Goal: Task Accomplishment & Management: Use online tool/utility

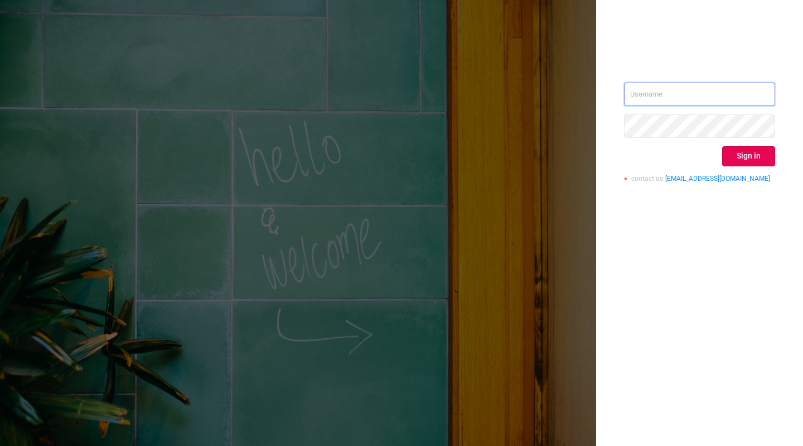
type input "tosh@buzzoola.com"
click at [734, 153] on button "Sign in" at bounding box center [748, 156] width 53 height 20
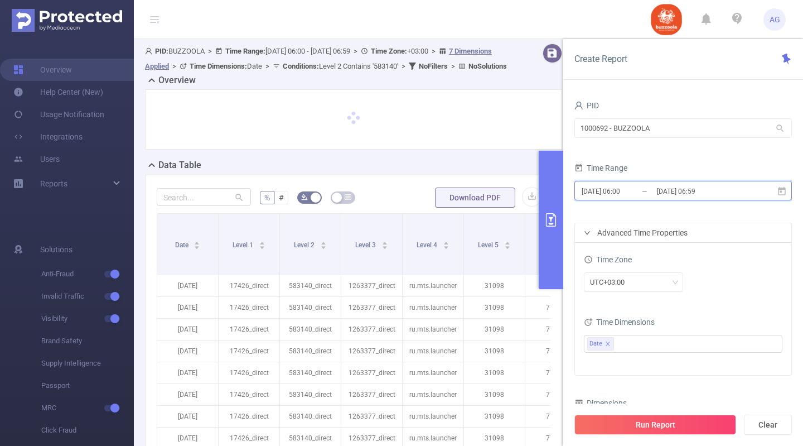
click at [787, 192] on span "[DATE] 06:00 _ [DATE] 06:59" at bounding box center [682, 191] width 217 height 20
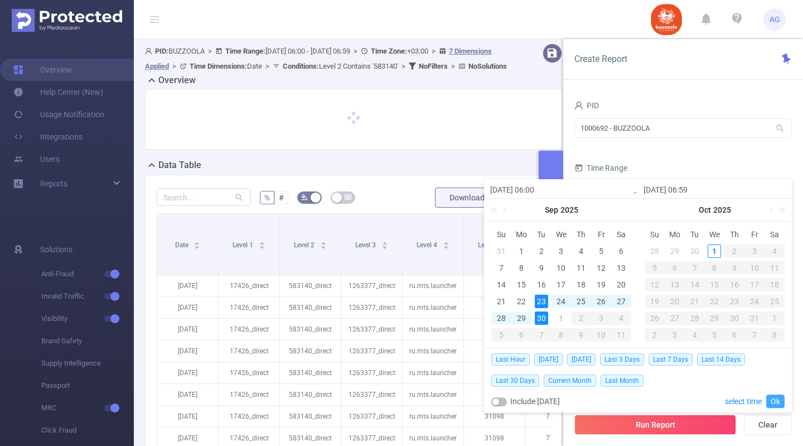
click at [778, 396] on link "Ok" at bounding box center [775, 400] width 18 height 13
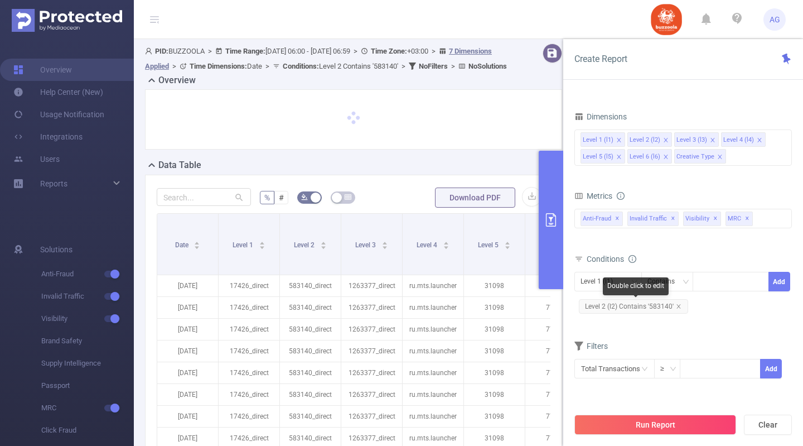
click at [652, 303] on span "Level 2 (l2) Contains '583140'" at bounding box center [633, 306] width 109 height 14
click at [652, 304] on span "Level 2 (l2) Contains '583140'" at bounding box center [633, 306] width 109 height 14
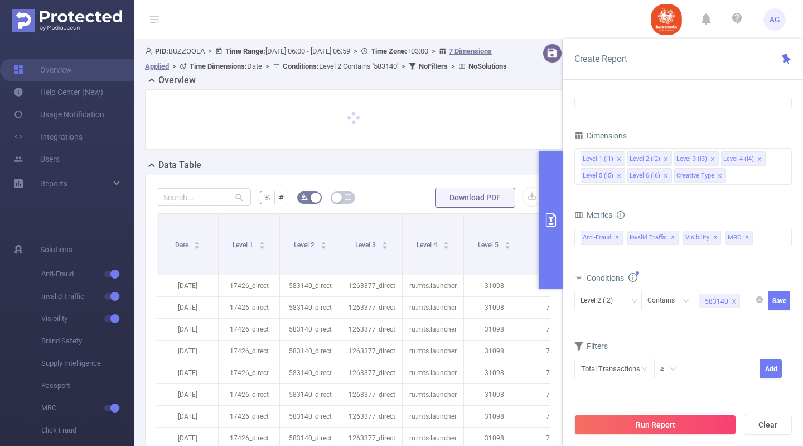
click at [733, 302] on icon "icon: close" at bounding box center [734, 301] width 6 height 6
click at [733, 302] on div at bounding box center [731, 300] width 64 height 18
paste input "588126"
type input "588126"
click at [731, 319] on li "588126" at bounding box center [731, 324] width 76 height 18
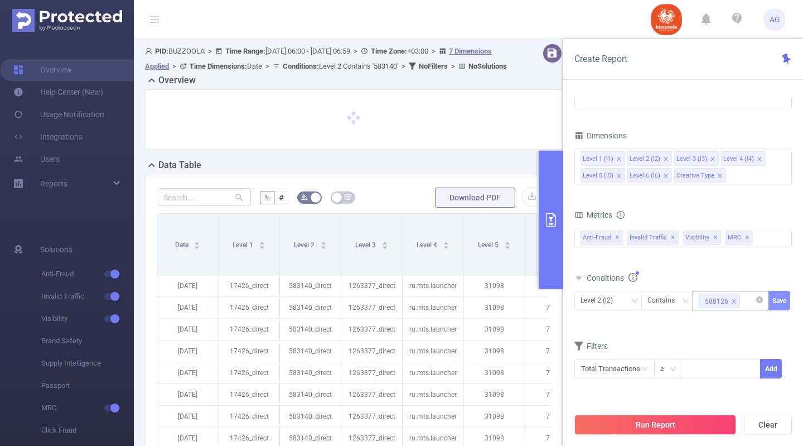
click at [787, 299] on button "Save" at bounding box center [779, 301] width 22 height 20
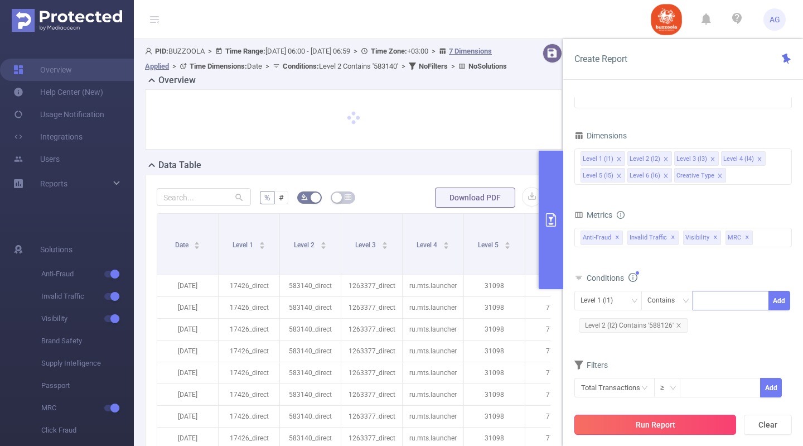
click at [684, 425] on button "Run Report" at bounding box center [655, 424] width 162 height 20
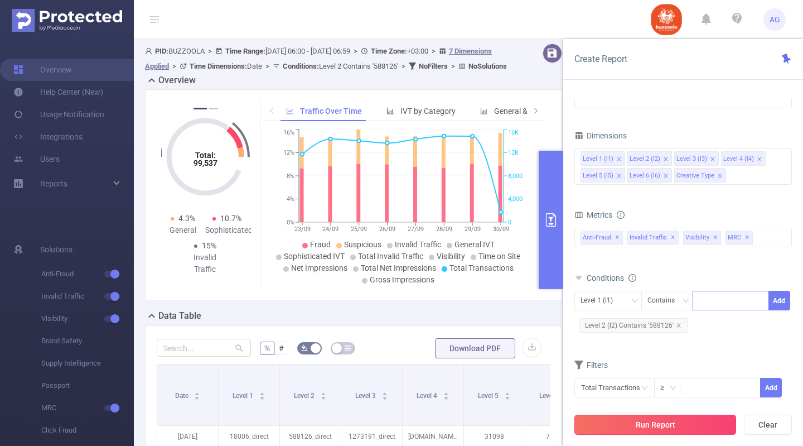
click at [661, 423] on button "Run Report" at bounding box center [655, 424] width 162 height 20
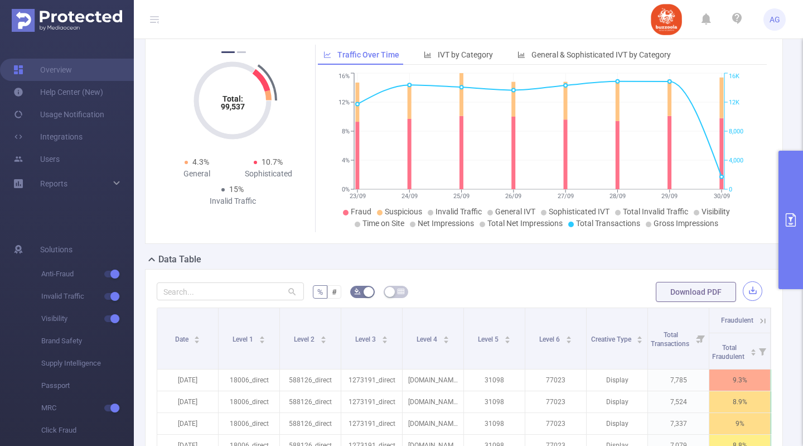
scroll to position [58, 0]
click at [748, 294] on button "button" at bounding box center [753, 289] width 20 height 20
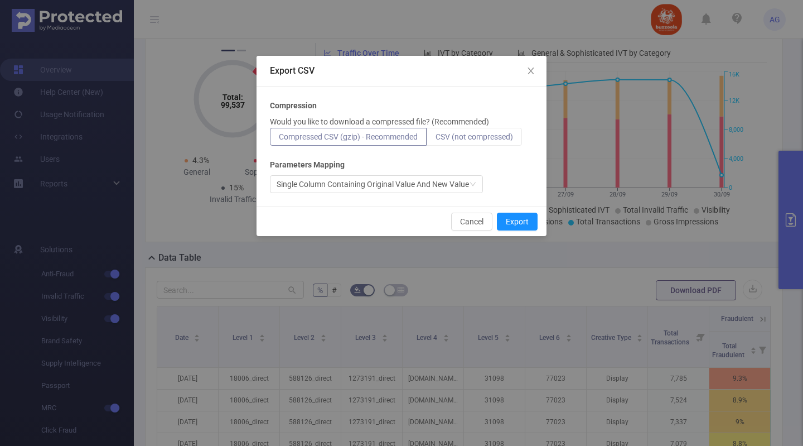
click at [499, 137] on span "CSV (not compressed)" at bounding box center [475, 136] width 78 height 9
click at [436, 139] on input "CSV (not compressed)" at bounding box center [436, 139] width 0 height 0
click at [524, 219] on button "Export" at bounding box center [517, 221] width 41 height 18
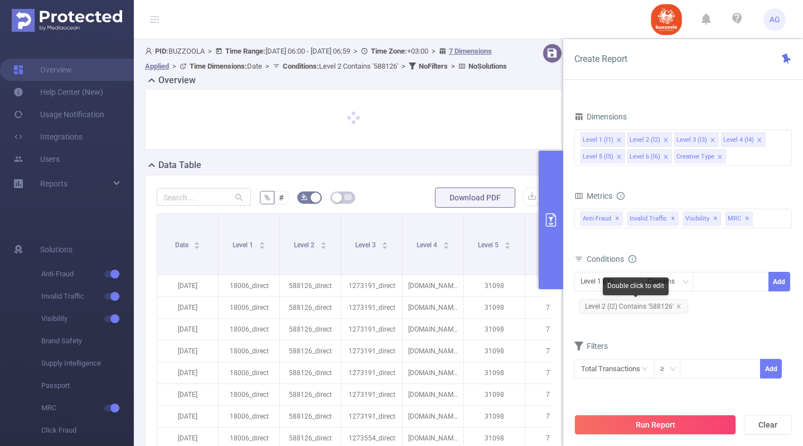
click at [648, 312] on span "Level 2 (l2) Contains '588126'" at bounding box center [633, 306] width 109 height 14
click at [660, 305] on span "Level 2 (l2) Contains '588126'" at bounding box center [633, 306] width 109 height 14
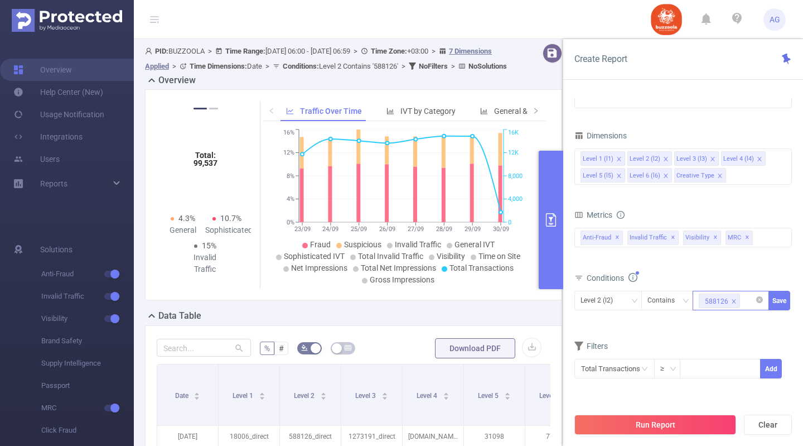
click at [733, 301] on icon "icon: close" at bounding box center [734, 301] width 4 height 4
click at [733, 301] on div at bounding box center [731, 300] width 64 height 18
paste input "587900"
type input "587900"
click at [723, 321] on li "587900" at bounding box center [731, 324] width 76 height 18
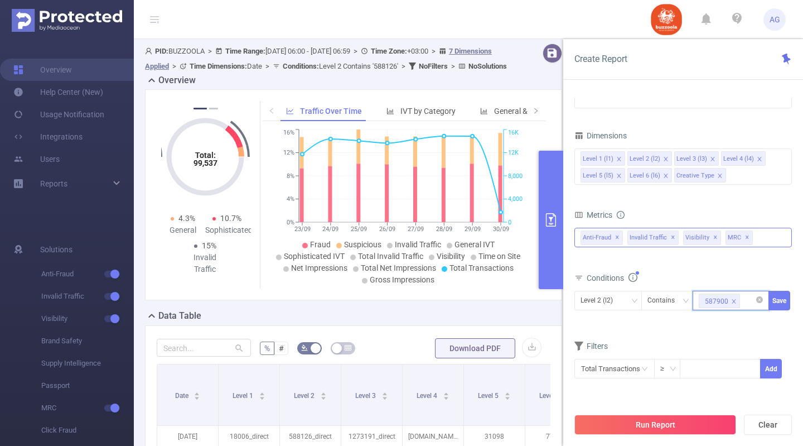
paste input "587913"
type input "587913"
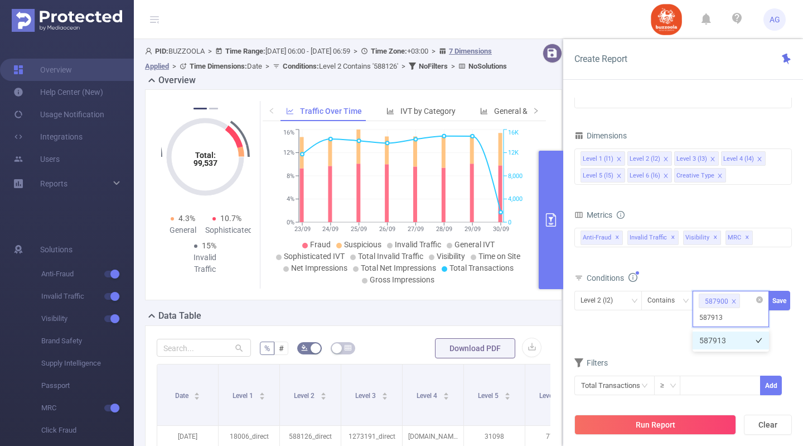
click at [729, 342] on li "587913" at bounding box center [731, 340] width 76 height 18
click at [777, 302] on button "Save" at bounding box center [779, 301] width 22 height 20
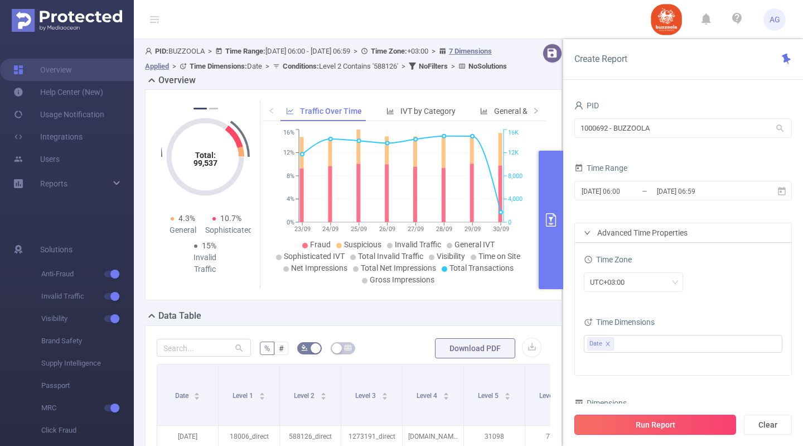
click at [679, 424] on button "Run Report" at bounding box center [655, 424] width 162 height 20
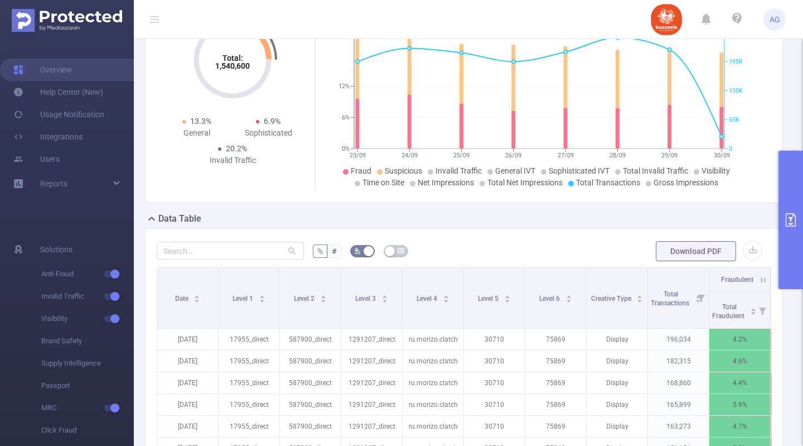
scroll to position [98, 0]
click at [743, 249] on button "button" at bounding box center [753, 250] width 20 height 20
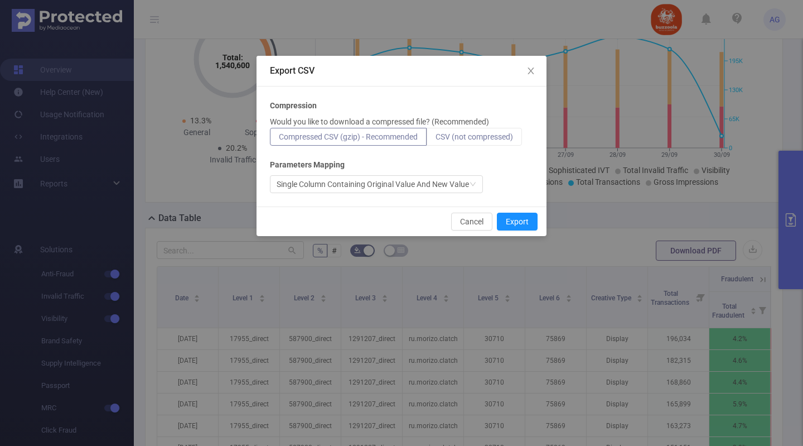
click at [457, 132] on span "CSV (not compressed)" at bounding box center [475, 136] width 78 height 9
click at [436, 139] on input "CSV (not compressed)" at bounding box center [436, 139] width 0 height 0
click at [524, 224] on button "Export" at bounding box center [517, 221] width 41 height 18
